Goal: Information Seeking & Learning: Learn about a topic

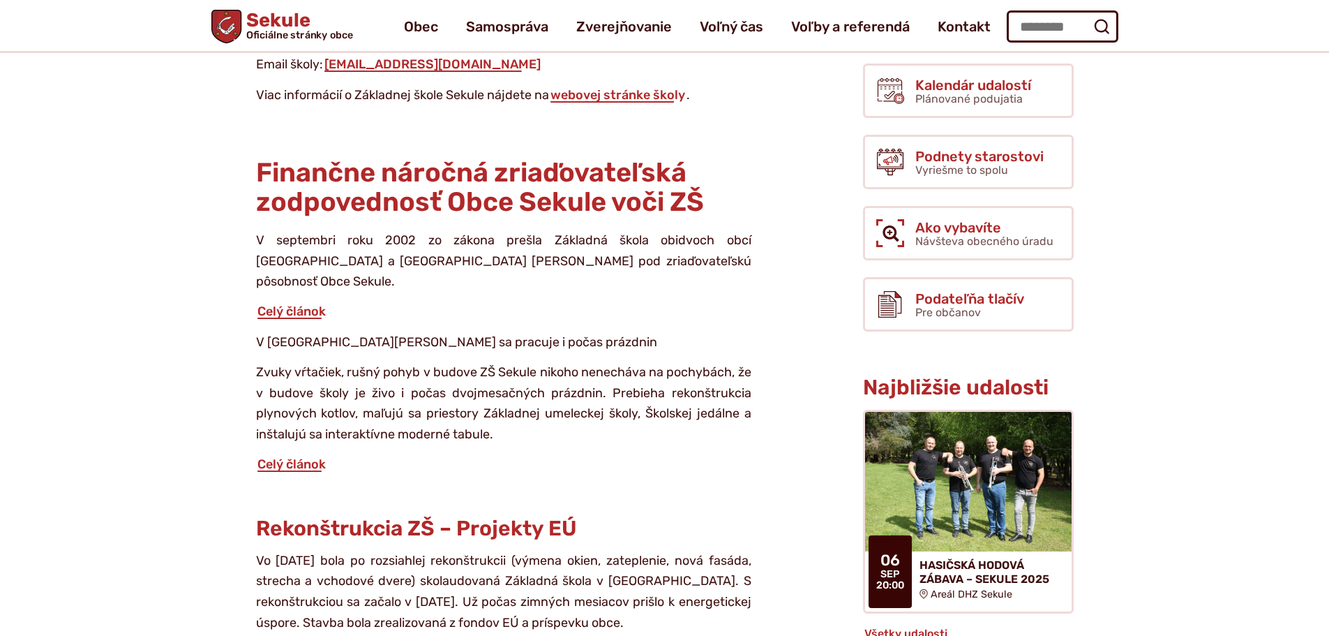
scroll to position [70, 0]
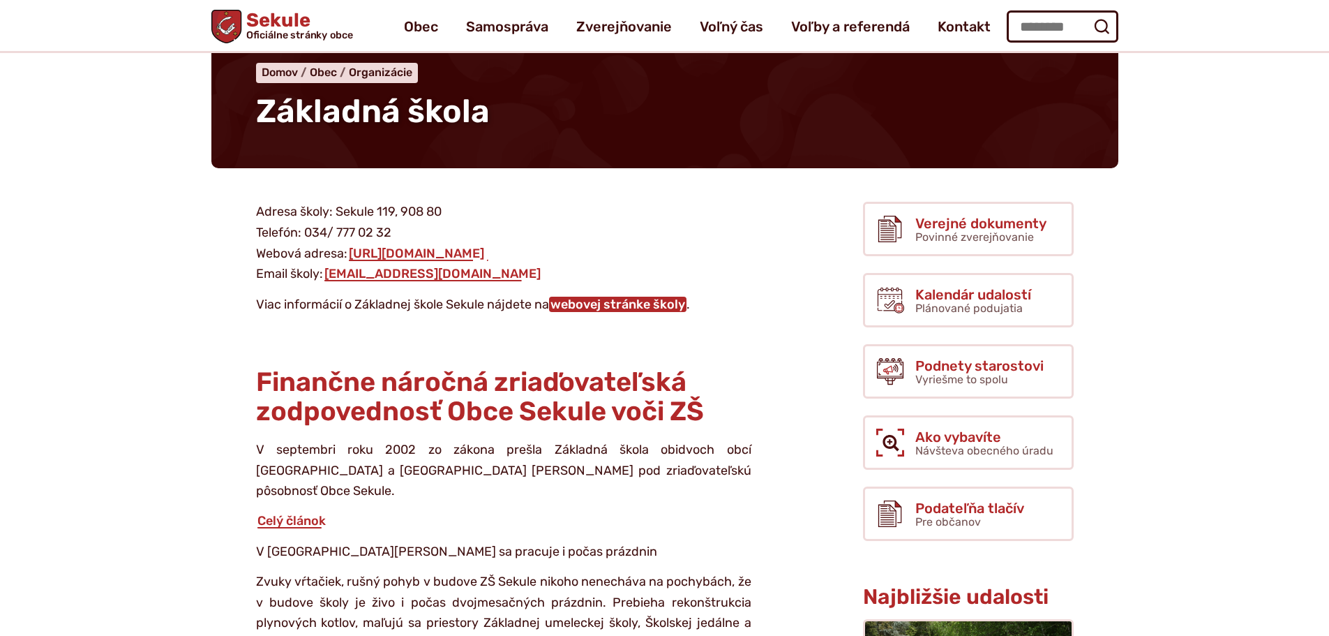
click at [650, 309] on link "webovej stránke školy" at bounding box center [617, 304] width 137 height 15
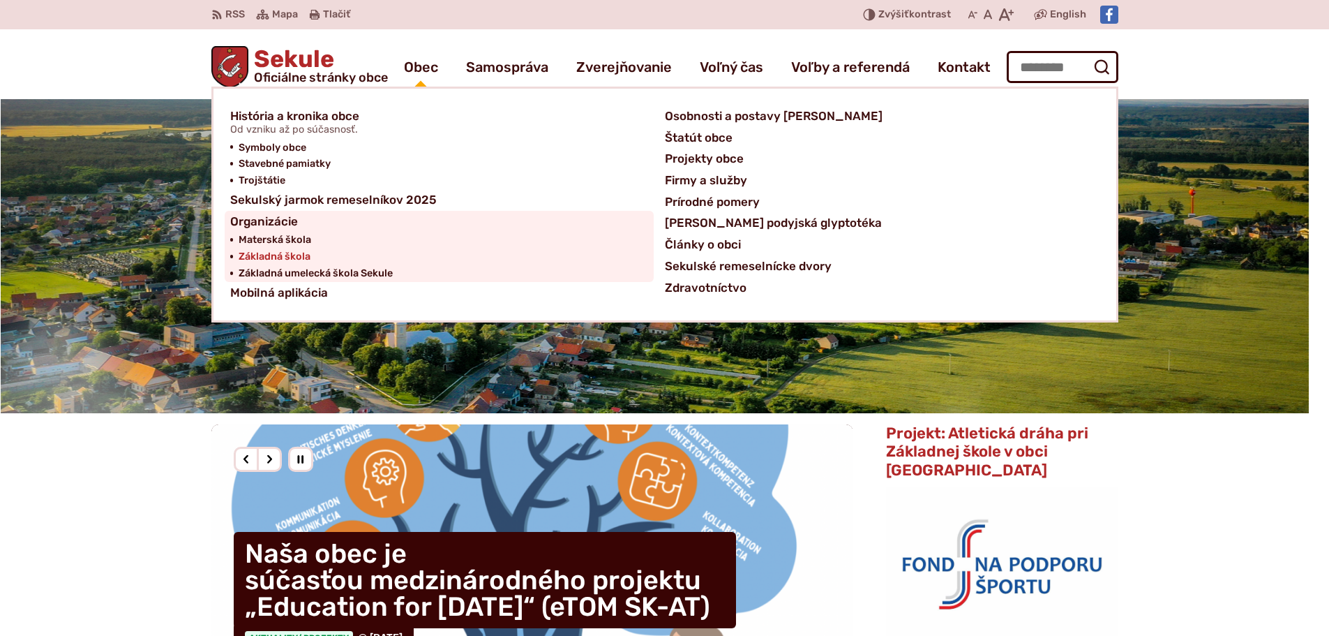
click at [263, 253] on span "Základná škola" at bounding box center [275, 256] width 72 height 17
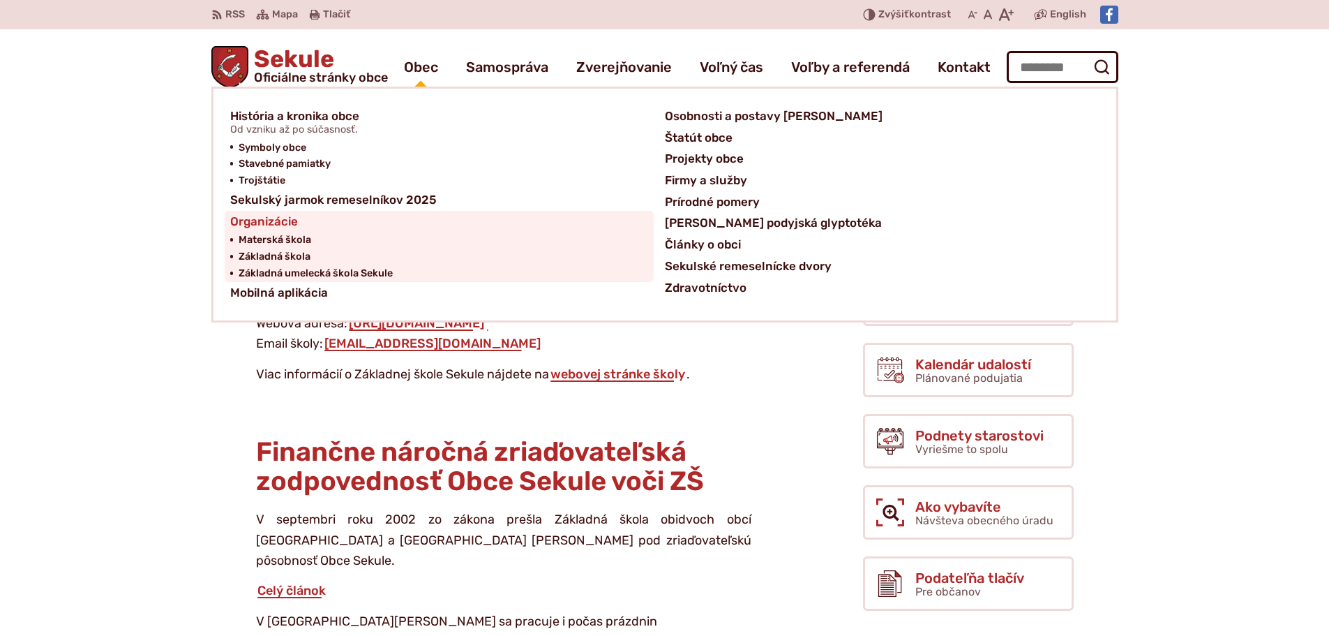
click at [254, 218] on span "Organizácie" at bounding box center [264, 222] width 68 height 22
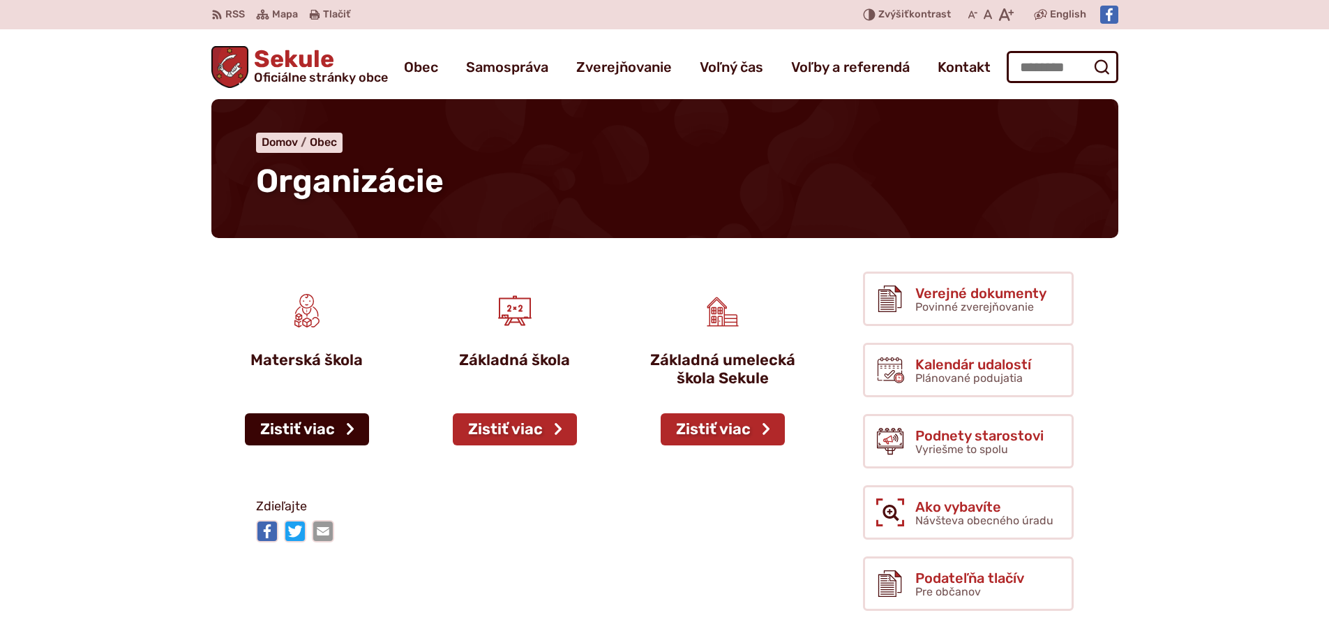
click at [296, 438] on link "Zistiť viac" at bounding box center [307, 429] width 124 height 32
click at [327, 356] on p "Materská škola" at bounding box center [307, 360] width 158 height 18
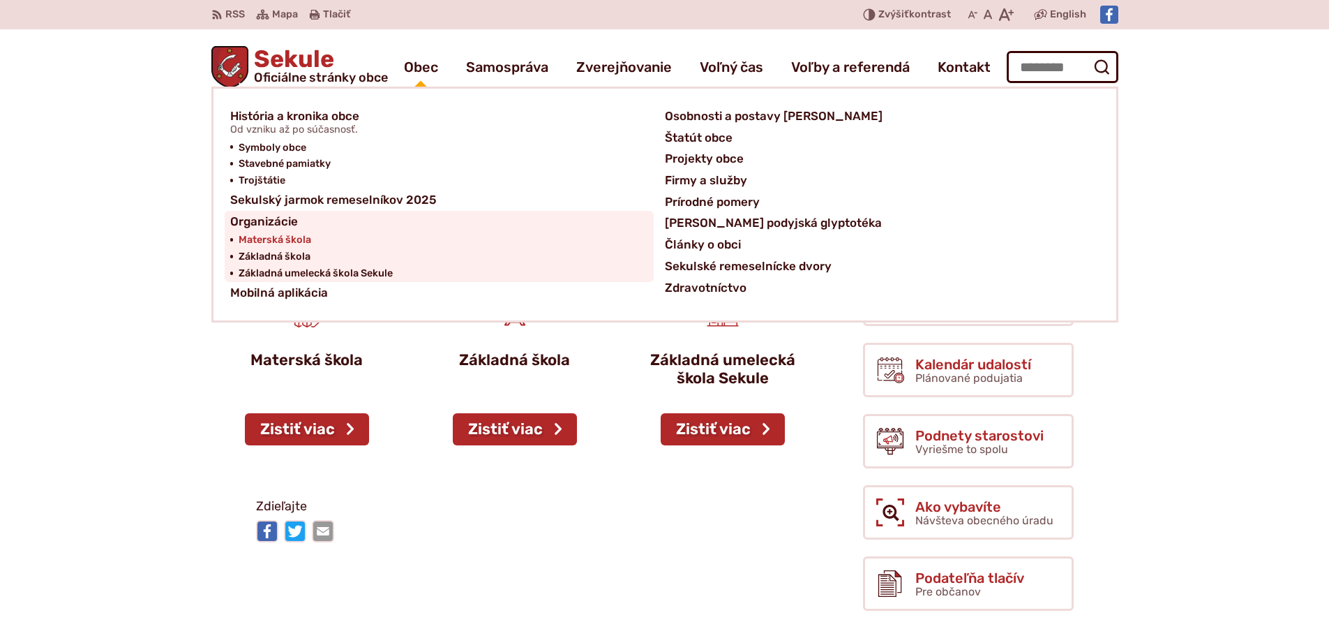
click at [267, 241] on span "Materská škola" at bounding box center [275, 240] width 73 height 17
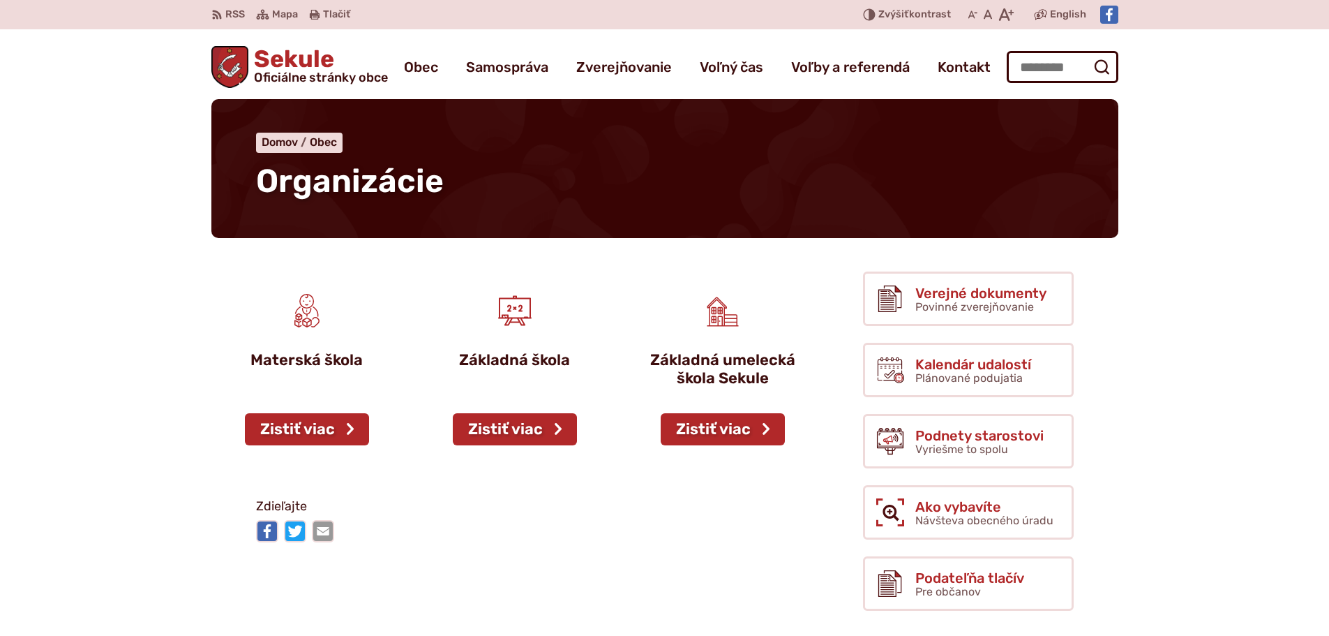
drag, startPoint x: 695, startPoint y: 352, endPoint x: 702, endPoint y: 374, distance: 23.4
click at [696, 352] on p "Základná umelecká škola Sekule" at bounding box center [723, 369] width 158 height 37
click at [719, 435] on link "Zistiť viac" at bounding box center [723, 429] width 124 height 32
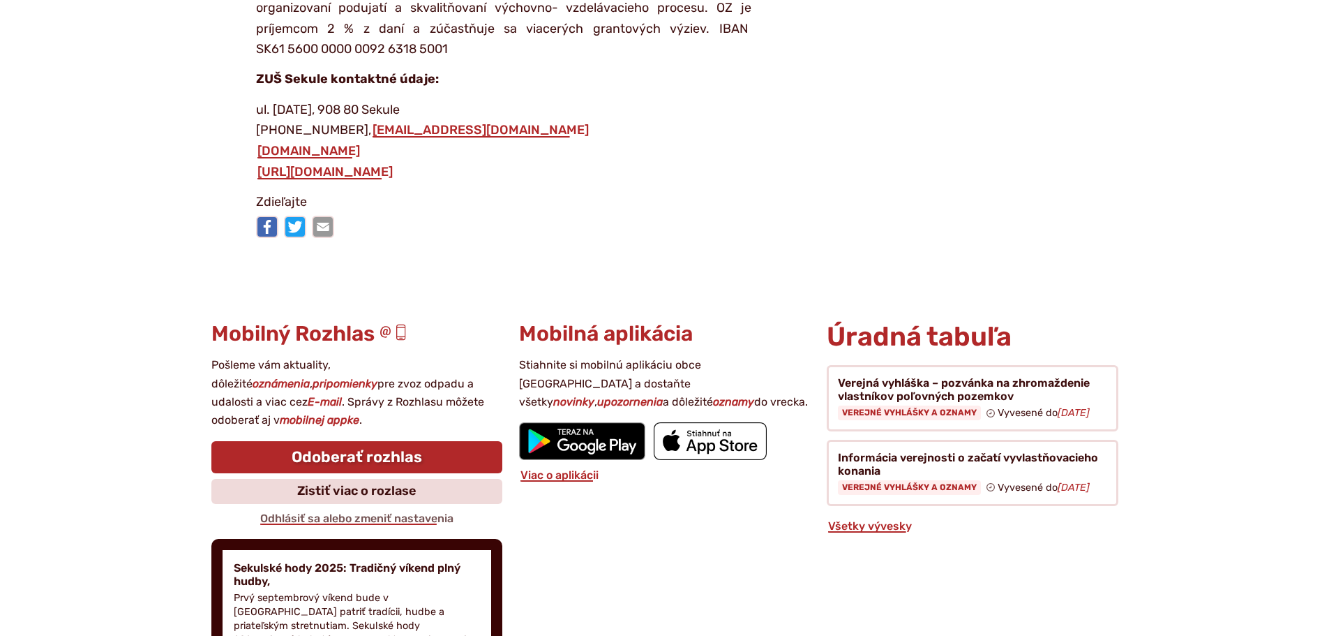
scroll to position [2721, 0]
